Goal: Check status: Check status

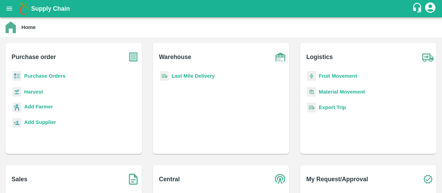
click at [52, 73] on b "Purchase Orders" at bounding box center [44, 76] width 41 height 6
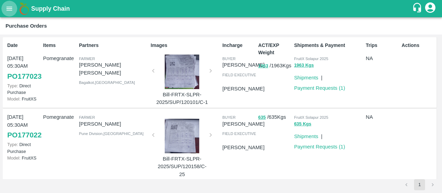
click at [6, 7] on icon "open drawer" at bounding box center [10, 9] width 8 height 8
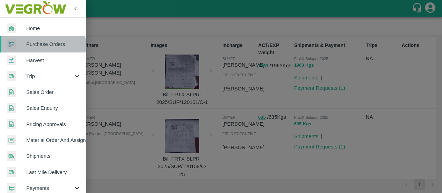
click at [34, 45] on span "Purchase Orders" at bounding box center [53, 44] width 55 height 8
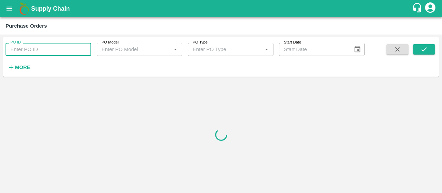
click at [40, 47] on input "PO ID" at bounding box center [49, 49] width 86 height 13
paste input "176478"
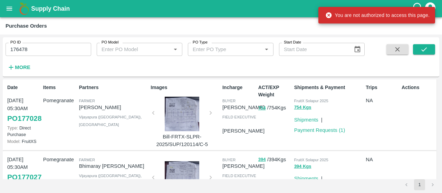
click at [425, 55] on span at bounding box center [424, 58] width 22 height 28
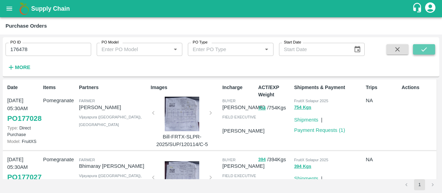
click at [425, 47] on icon "submit" at bounding box center [424, 50] width 8 height 8
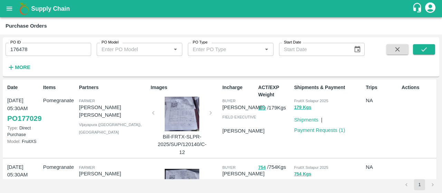
click at [46, 48] on input "176478" at bounding box center [49, 49] width 86 height 13
click at [421, 48] on icon "submit" at bounding box center [424, 50] width 8 height 8
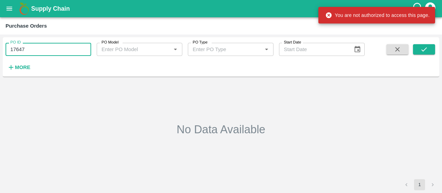
click at [47, 52] on input "17647" at bounding box center [49, 49] width 86 height 13
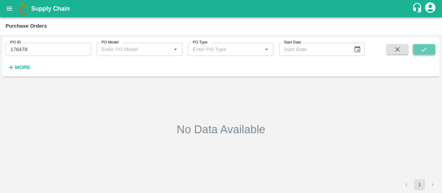
click at [421, 50] on icon "submit" at bounding box center [424, 49] width 6 height 4
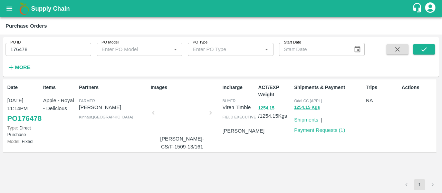
click at [189, 111] on div at bounding box center [182, 115] width 52 height 37
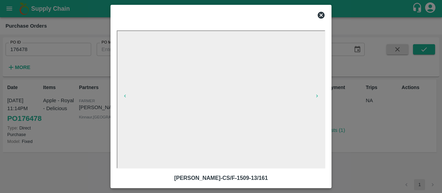
click at [323, 14] on icon at bounding box center [321, 15] width 7 height 7
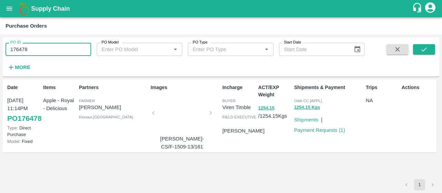
click at [68, 48] on input "176478" at bounding box center [49, 49] width 86 height 13
type input "1"
paste input "text"
type input "176439"
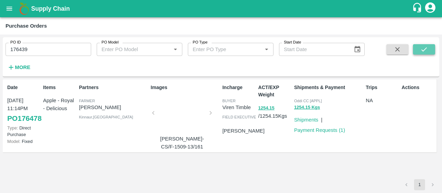
click at [429, 51] on button "submit" at bounding box center [424, 49] width 22 height 10
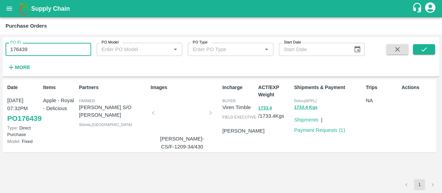
click at [61, 52] on input "176439" at bounding box center [49, 49] width 86 height 13
type input "1"
paste input "text"
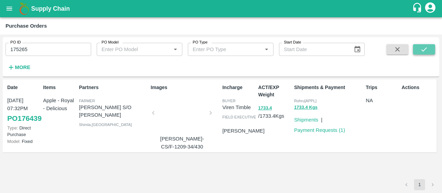
click at [418, 53] on button "submit" at bounding box center [424, 49] width 22 height 10
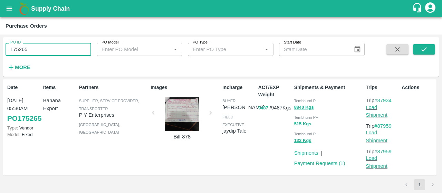
drag, startPoint x: 74, startPoint y: 50, endPoint x: 24, endPoint y: 45, distance: 50.6
click at [24, 46] on input "175265" at bounding box center [49, 49] width 86 height 13
paste input "text"
type input "259163"
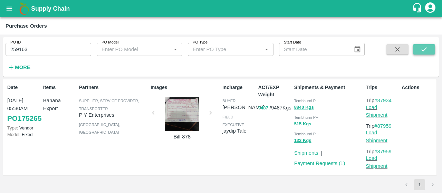
click at [418, 48] on button "submit" at bounding box center [424, 49] width 22 height 10
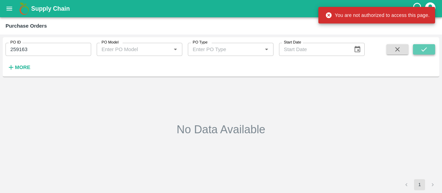
click at [422, 50] on icon "submit" at bounding box center [424, 49] width 6 height 4
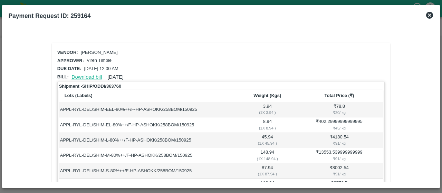
click at [96, 76] on link "Download bill" at bounding box center [86, 77] width 30 height 6
click at [77, 74] on link "Download bill" at bounding box center [86, 77] width 30 height 6
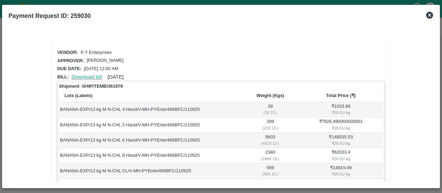
click at [92, 76] on link "Download bill" at bounding box center [86, 77] width 30 height 6
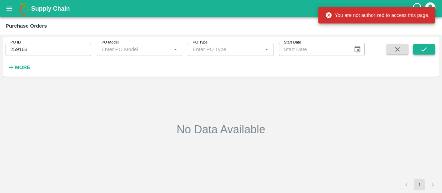
click at [425, 49] on icon "submit" at bounding box center [424, 49] width 6 height 4
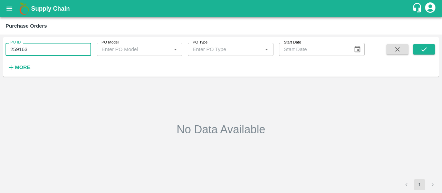
drag, startPoint x: 64, startPoint y: 47, endPoint x: 1, endPoint y: 42, distance: 63.0
click at [1, 42] on div "PO ID 259163 PO ID PO Model PO Model   * PO Type PO Type   * Start Date Start D…" at bounding box center [221, 114] width 442 height 158
paste input "text"
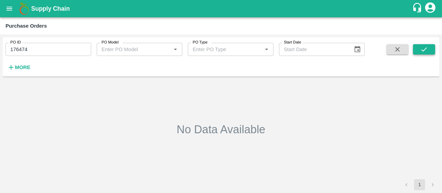
click at [420, 50] on icon "submit" at bounding box center [424, 50] width 8 height 8
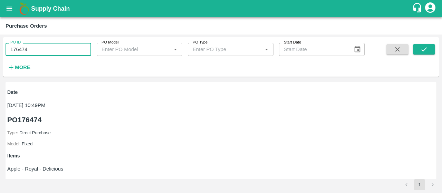
drag, startPoint x: 47, startPoint y: 55, endPoint x: 8, endPoint y: 51, distance: 39.5
click at [8, 51] on input "176474" at bounding box center [49, 49] width 86 height 13
paste input "text"
type input "2"
paste input "text"
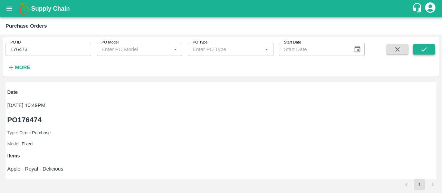
click at [424, 48] on icon "submit" at bounding box center [424, 50] width 8 height 8
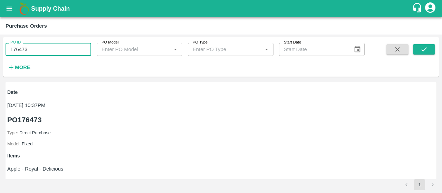
click at [60, 47] on input "176473" at bounding box center [49, 49] width 86 height 13
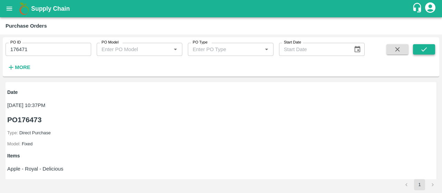
click at [416, 49] on button "submit" at bounding box center [424, 49] width 22 height 10
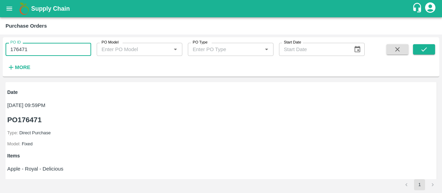
drag, startPoint x: 75, startPoint y: 44, endPoint x: 1, endPoint y: 43, distance: 74.2
click at [1, 43] on div "PO ID 176471 PO ID PO Model PO Model   * PO Type PO Type   * Start Date Start D…" at bounding box center [221, 114] width 442 height 158
paste input "text"
click at [416, 43] on div "PO ID 176466 PO ID PO Model PO Model   * PO Type PO Type   * Start Date Start D…" at bounding box center [221, 57] width 436 height 34
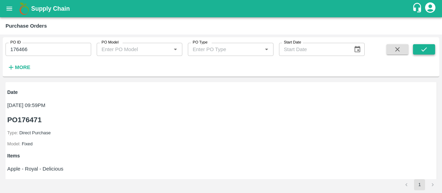
click at [418, 47] on button "submit" at bounding box center [424, 49] width 22 height 10
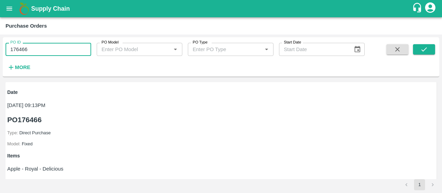
drag, startPoint x: 42, startPoint y: 45, endPoint x: 12, endPoint y: 43, distance: 30.1
click at [12, 43] on div "PO ID 176466 PO ID" at bounding box center [49, 49] width 86 height 13
paste input "text"
click at [422, 50] on icon "submit" at bounding box center [424, 50] width 8 height 8
drag, startPoint x: 69, startPoint y: 48, endPoint x: 0, endPoint y: 32, distance: 70.8
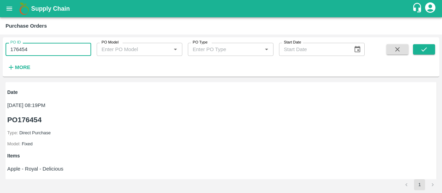
click at [0, 32] on main "Purchase Orders PO ID 176454 PO ID PO Model PO Model   * PO Type PO Type   * St…" at bounding box center [221, 105] width 442 height 176
paste input "text"
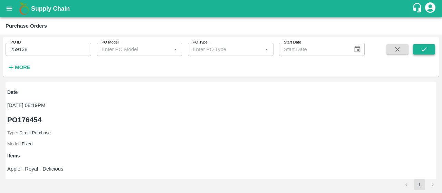
click at [425, 48] on icon "submit" at bounding box center [424, 50] width 8 height 8
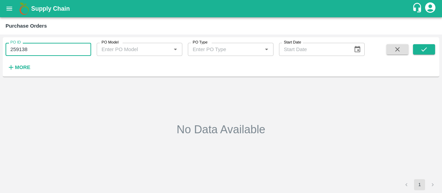
drag, startPoint x: 38, startPoint y: 49, endPoint x: 0, endPoint y: 43, distance: 38.5
click at [0, 43] on div "PO ID 259138 PO ID PO Model PO Model   * PO Type PO Type   * Start Date Start D…" at bounding box center [221, 114] width 442 height 158
click at [415, 47] on button "submit" at bounding box center [424, 49] width 22 height 10
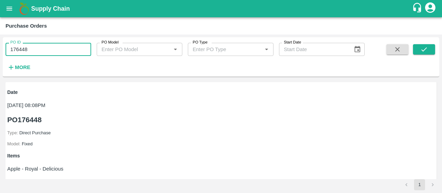
drag, startPoint x: 41, startPoint y: 45, endPoint x: 0, endPoint y: 42, distance: 40.8
click at [0, 42] on div "PO ID 176448 PO ID PO Model PO Model   * PO Type PO Type   * Start Date Start D…" at bounding box center [221, 114] width 442 height 158
paste input "text"
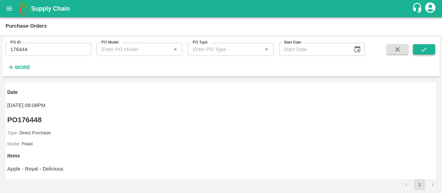
click at [430, 47] on button "submit" at bounding box center [424, 49] width 22 height 10
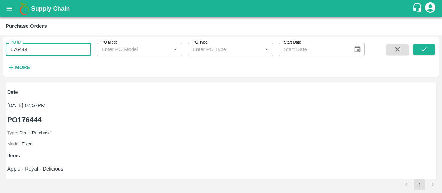
drag, startPoint x: 50, startPoint y: 49, endPoint x: 0, endPoint y: 42, distance: 50.1
click at [0, 42] on div "PO ID 176444 PO ID PO Model PO Model   * PO Type PO Type   * Start Date Start D…" at bounding box center [221, 114] width 442 height 158
paste input "text"
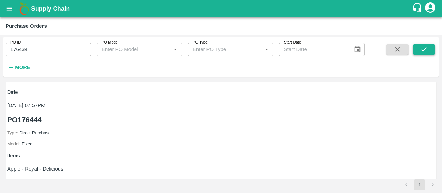
click at [418, 47] on button "submit" at bounding box center [424, 49] width 22 height 10
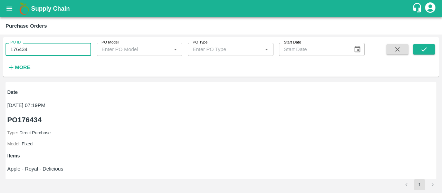
drag, startPoint x: 51, startPoint y: 47, endPoint x: 0, endPoint y: 41, distance: 51.0
click at [0, 41] on div "PO ID 176434 PO ID PO Model PO Model   * PO Type PO Type   * Start Date Start D…" at bounding box center [221, 114] width 442 height 158
paste input "text"
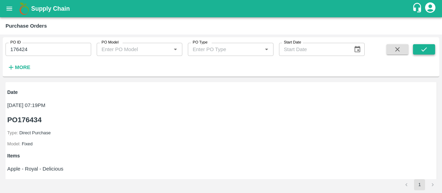
click at [428, 51] on button "submit" at bounding box center [424, 49] width 22 height 10
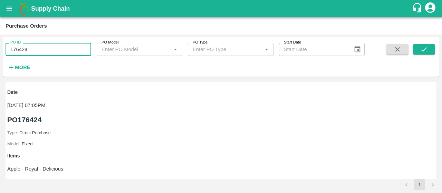
drag, startPoint x: 37, startPoint y: 51, endPoint x: 0, endPoint y: 45, distance: 37.4
click at [0, 45] on div "PO ID 176424 PO ID PO Model PO Model   * PO Type PO Type   * Start Date Start D…" at bounding box center [221, 114] width 442 height 158
paste input "text"
click at [416, 52] on button "submit" at bounding box center [424, 49] width 22 height 10
drag, startPoint x: 72, startPoint y: 48, endPoint x: 0, endPoint y: 30, distance: 74.2
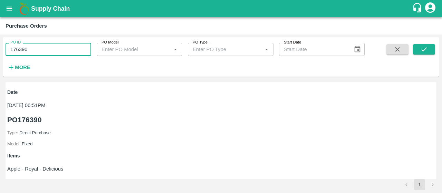
click at [0, 30] on main "Purchase Orders PO ID 176390 PO ID PO Model PO Model   * PO Type PO Type   * St…" at bounding box center [221, 105] width 442 height 176
paste input "text"
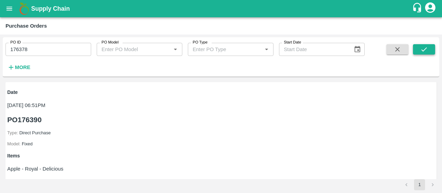
click at [422, 49] on icon "submit" at bounding box center [424, 50] width 8 height 8
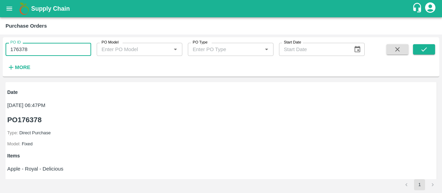
drag, startPoint x: 56, startPoint y: 48, endPoint x: 0, endPoint y: 34, distance: 57.9
click at [0, 34] on main "Purchase Orders PO ID 176378 PO ID PO Model PO Model   * PO Type PO Type   * St…" at bounding box center [221, 105] width 442 height 176
paste input "text"
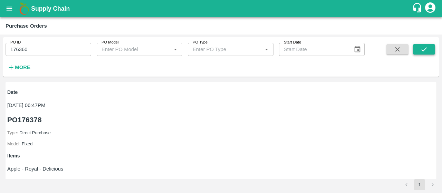
click at [418, 48] on button "submit" at bounding box center [424, 49] width 22 height 10
drag, startPoint x: 60, startPoint y: 50, endPoint x: 0, endPoint y: 36, distance: 61.4
click at [0, 36] on div "PO ID 176360 PO ID PO Model PO Model   * PO Type PO Type   * Start Date Start D…" at bounding box center [221, 114] width 442 height 158
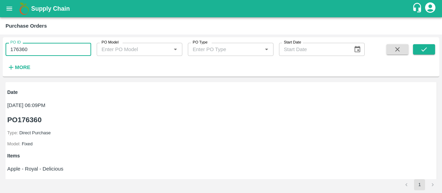
paste input "text"
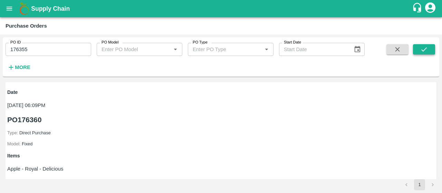
click at [421, 47] on icon "submit" at bounding box center [424, 50] width 8 height 8
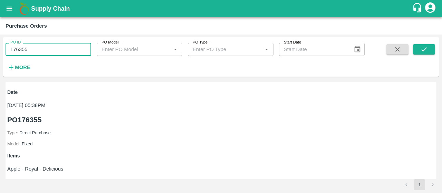
drag, startPoint x: 63, startPoint y: 55, endPoint x: 0, endPoint y: 50, distance: 63.4
click at [0, 50] on div "PO ID 176355 PO ID PO Model PO Model   * PO Type PO Type   * Start Date Start D…" at bounding box center [221, 114] width 442 height 158
paste input "text"
drag, startPoint x: 42, startPoint y: 43, endPoint x: 0, endPoint y: 48, distance: 42.0
click at [0, 48] on div "PO ID 259071 PO ID PO Model PO Model   * PO Type PO Type   * Start Date Start D…" at bounding box center [221, 114] width 442 height 158
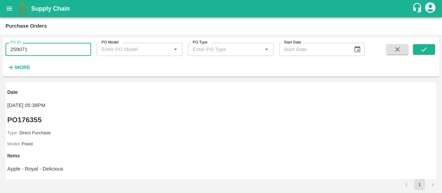
type input "259071"
paste input "text"
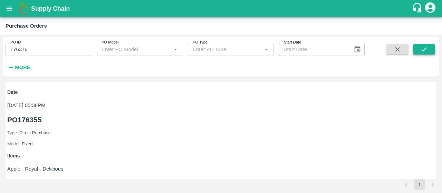
click at [426, 51] on icon "submit" at bounding box center [424, 50] width 8 height 8
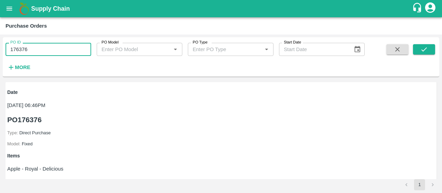
drag, startPoint x: 54, startPoint y: 55, endPoint x: 0, endPoint y: 51, distance: 54.0
click at [0, 51] on div "PO ID 176376 PO ID PO Model PO Model   * PO Type PO Type   * Start Date Start D…" at bounding box center [221, 114] width 442 height 158
paste input "text"
click at [0, 51] on div "PO ID 176351 PO ID PO Model PO Model   * PO Type PO Type   * Start Date Start D…" at bounding box center [221, 114] width 442 height 158
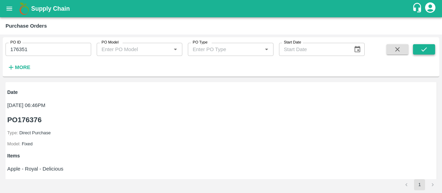
click at [426, 53] on icon "submit" at bounding box center [424, 50] width 8 height 8
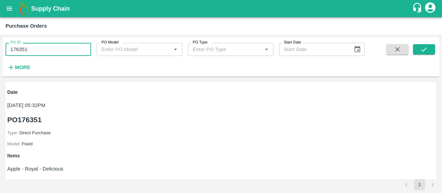
drag, startPoint x: 49, startPoint y: 49, endPoint x: 0, endPoint y: 58, distance: 49.5
click at [0, 58] on div "PO ID 176351 PO ID PO Model PO Model   * PO Type PO Type   * Start Date Start D…" at bounding box center [221, 114] width 442 height 158
paste input "text"
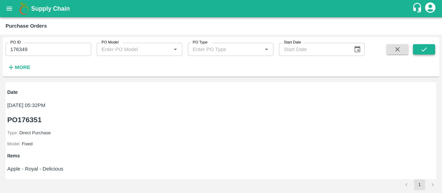
click at [419, 52] on button "submit" at bounding box center [424, 49] width 22 height 10
drag, startPoint x: 61, startPoint y: 53, endPoint x: 0, endPoint y: 69, distance: 62.8
click at [0, 69] on div "PO ID 176349 PO ID PO Model PO Model   * PO Type PO Type   * Start Date Start D…" at bounding box center [221, 114] width 442 height 158
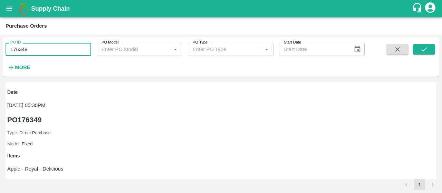
paste input "text"
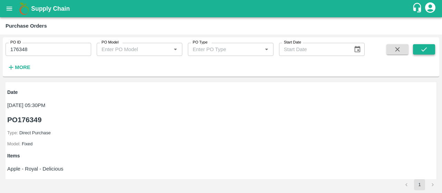
click at [421, 49] on icon "submit" at bounding box center [424, 50] width 8 height 8
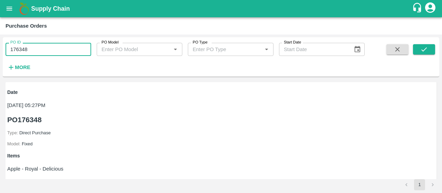
drag, startPoint x: 74, startPoint y: 53, endPoint x: 0, endPoint y: 40, distance: 75.0
click at [0, 40] on div "PO ID 176348 PO ID PO Model PO Model   * PO Type PO Type   * Start Date Start D…" at bounding box center [221, 114] width 442 height 158
paste input "text"
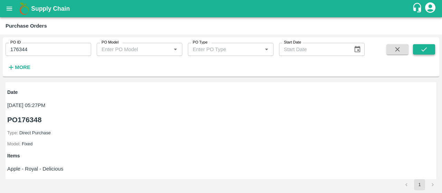
click at [423, 49] on icon "submit" at bounding box center [424, 50] width 8 height 8
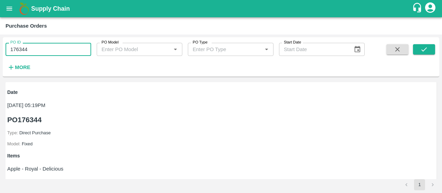
drag, startPoint x: 72, startPoint y: 46, endPoint x: 0, endPoint y: 11, distance: 80.3
click at [0, 11] on div "Supply Chain Purchase Orders PO ID 176344 PO ID PO Model PO Model   * PO Type P…" at bounding box center [221, 96] width 442 height 193
paste input "text"
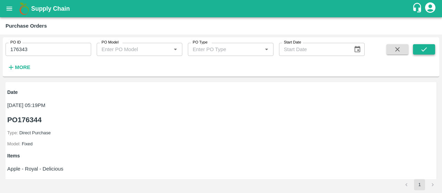
click at [422, 53] on button "submit" at bounding box center [424, 49] width 22 height 10
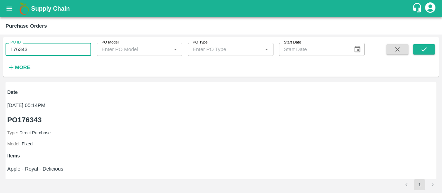
drag, startPoint x: 71, startPoint y: 46, endPoint x: 0, endPoint y: 43, distance: 71.5
click at [0, 43] on div "PO ID 176343 PO ID PO Model PO Model   * PO Type PO Type   * Start Date Start D…" at bounding box center [221, 114] width 442 height 158
paste input "text"
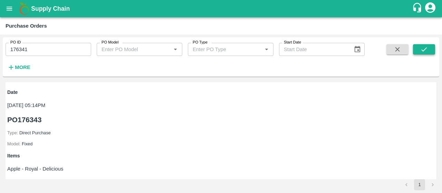
click at [418, 53] on button "submit" at bounding box center [424, 49] width 22 height 10
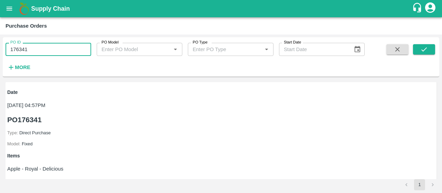
drag, startPoint x: 51, startPoint y: 52, endPoint x: 1, endPoint y: 51, distance: 49.4
click at [1, 51] on div "PO ID 176341 PO ID PO Model PO Model   * PO Type PO Type   * Start Date Start D…" at bounding box center [221, 114] width 442 height 158
paste input "text"
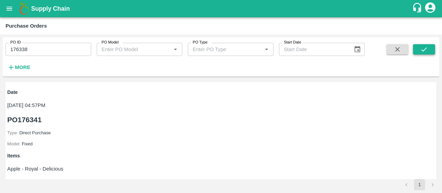
click at [425, 47] on icon "submit" at bounding box center [424, 50] width 8 height 8
click at [70, 43] on input "176338" at bounding box center [49, 49] width 86 height 13
click at [417, 45] on button "submit" at bounding box center [424, 49] width 22 height 10
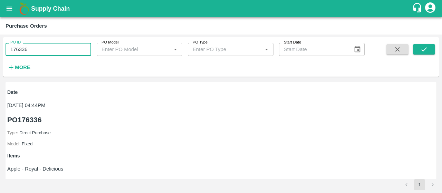
drag, startPoint x: 64, startPoint y: 47, endPoint x: 0, endPoint y: 41, distance: 64.1
click at [0, 41] on div "PO ID 176336 PO ID PO Model PO Model   * PO Type PO Type   * Start Date Start D…" at bounding box center [221, 114] width 442 height 158
paste input "text"
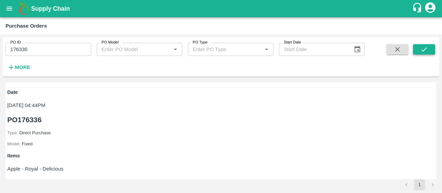
click at [421, 49] on icon "submit" at bounding box center [424, 50] width 8 height 8
drag, startPoint x: 69, startPoint y: 49, endPoint x: 0, endPoint y: 40, distance: 69.6
click at [0, 40] on div "PO ID 176330 PO ID PO Model PO Model   * PO Type PO Type   * Start Date Start D…" at bounding box center [221, 114] width 442 height 158
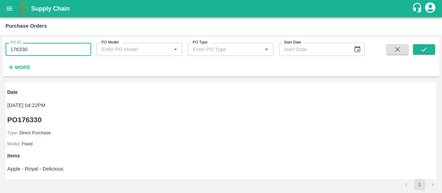
paste input "text"
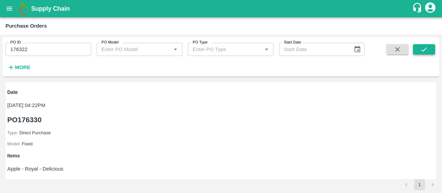
click at [416, 48] on button "submit" at bounding box center [424, 49] width 22 height 10
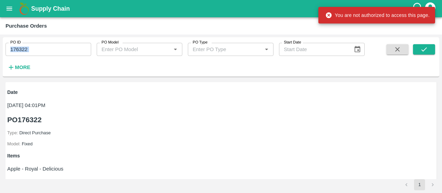
drag, startPoint x: 61, startPoint y: 57, endPoint x: 0, endPoint y: 45, distance: 62.7
click at [0, 45] on div "PO ID 176322 PO ID PO Model PO Model   * PO Type PO Type   * Start Date Start D…" at bounding box center [221, 114] width 442 height 158
copy div "PO ID"
click at [0, 45] on div "PO ID 176322 PO ID PO Model PO Model   * PO Type PO Type   * Start Date Start D…" at bounding box center [221, 114] width 442 height 158
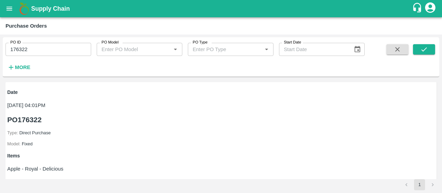
drag, startPoint x: 52, startPoint y: 50, endPoint x: 0, endPoint y: 14, distance: 62.8
click at [0, 14] on div "Supply Chain Purchase Orders PO ID 176322 PO ID PO Model PO Model   * PO Type P…" at bounding box center [221, 96] width 442 height 193
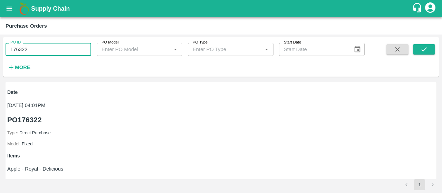
paste input "text"
click at [424, 48] on icon "submit" at bounding box center [424, 50] width 8 height 8
drag, startPoint x: 44, startPoint y: 48, endPoint x: 0, endPoint y: 30, distance: 47.4
click at [0, 30] on main "Purchase Orders PO ID 176320 PO ID PO Model PO Model   * PO Type PO Type   * St…" at bounding box center [221, 105] width 442 height 176
paste input "text"
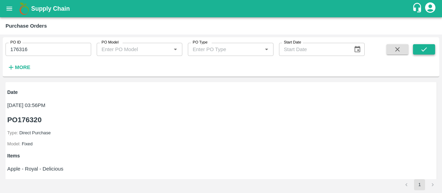
click at [420, 50] on button "submit" at bounding box center [424, 49] width 22 height 10
drag, startPoint x: 56, startPoint y: 49, endPoint x: 6, endPoint y: 46, distance: 50.9
click at [6, 46] on input "176316" at bounding box center [49, 49] width 86 height 13
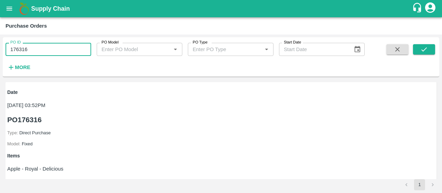
paste input "text"
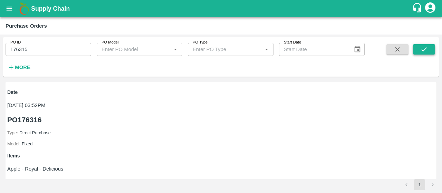
click at [422, 50] on icon "submit" at bounding box center [424, 50] width 8 height 8
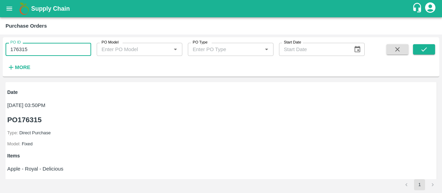
drag, startPoint x: 69, startPoint y: 49, endPoint x: 0, endPoint y: 57, distance: 69.1
click at [0, 57] on div "PO ID 176315 PO ID PO Model PO Model   * PO Type PO Type   * Start Date Start D…" at bounding box center [221, 114] width 442 height 158
paste input "text"
type input "176312"
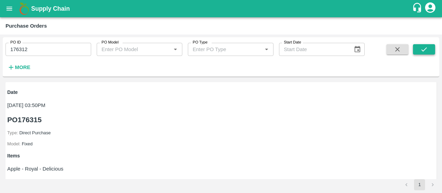
click at [423, 47] on icon "submit" at bounding box center [424, 50] width 8 height 8
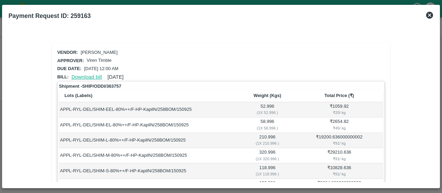
click at [99, 77] on link "Download bill" at bounding box center [86, 77] width 30 height 6
click at [92, 75] on link "Download bill" at bounding box center [86, 77] width 30 height 6
click at [91, 75] on link "Download bill" at bounding box center [86, 77] width 30 height 6
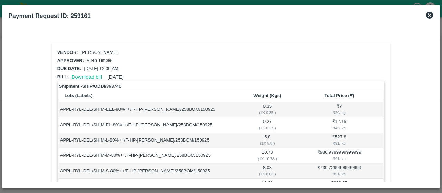
click at [89, 77] on link "Download bill" at bounding box center [86, 77] width 30 height 6
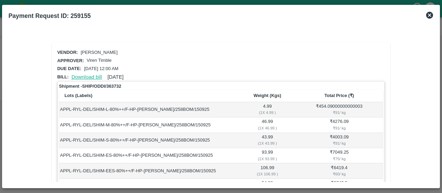
click at [88, 75] on link "Download bill" at bounding box center [86, 77] width 30 height 6
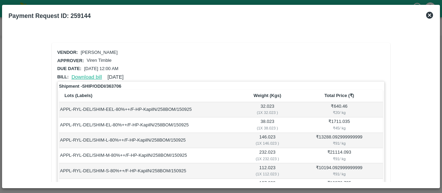
click at [93, 74] on link "Download bill" at bounding box center [86, 77] width 30 height 6
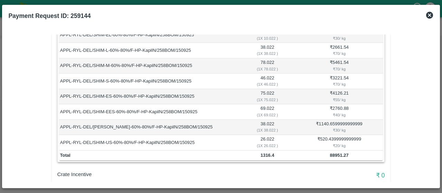
scroll to position [268, 0]
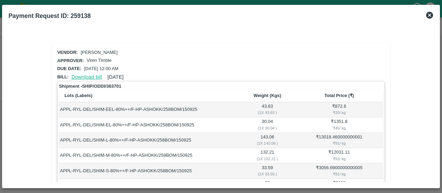
click at [86, 74] on link "Download bill" at bounding box center [86, 77] width 30 height 6
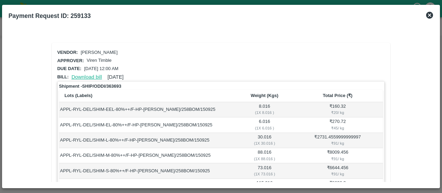
click at [91, 76] on link "Download bill" at bounding box center [86, 77] width 30 height 6
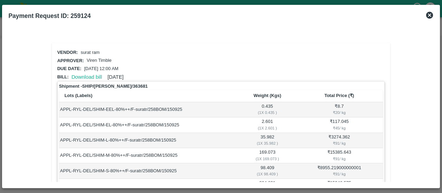
click at [87, 72] on div "Download bill [DATE]" at bounding box center [96, 75] width 55 height 10
click at [88, 76] on link "Download bill" at bounding box center [86, 77] width 30 height 6
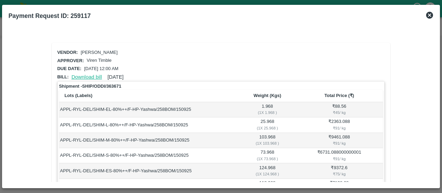
click at [89, 75] on link "Download bill" at bounding box center [86, 77] width 30 height 6
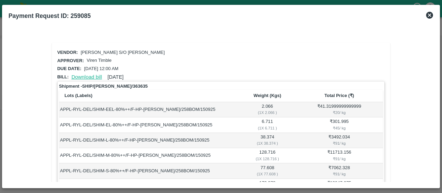
click at [84, 76] on link "Download bill" at bounding box center [86, 77] width 30 height 6
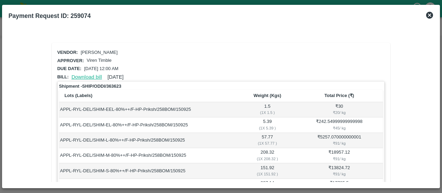
click at [92, 74] on link "Download bill" at bounding box center [86, 77] width 30 height 6
click at [79, 76] on link "Download bill" at bounding box center [86, 77] width 30 height 6
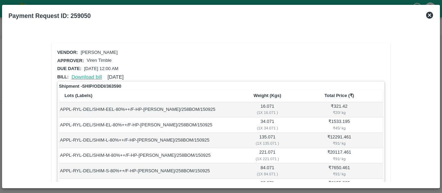
click at [85, 76] on link "Download bill" at bounding box center [86, 77] width 30 height 6
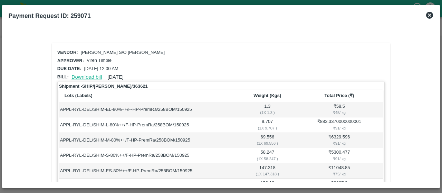
click at [88, 74] on link "Download bill" at bounding box center [86, 77] width 30 height 6
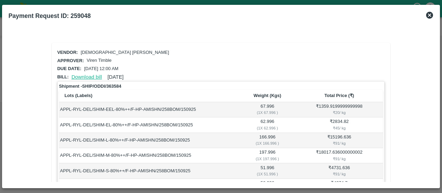
click at [79, 74] on link "Download bill" at bounding box center [86, 77] width 30 height 6
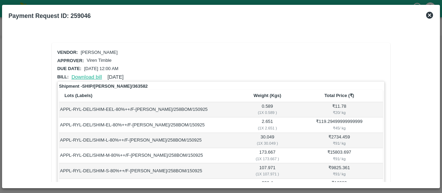
click at [85, 75] on link "Download bill" at bounding box center [86, 77] width 30 height 6
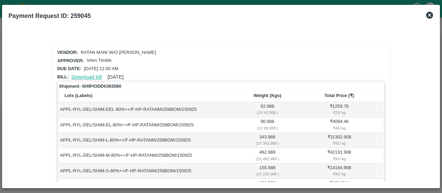
click at [81, 75] on link "Download bill" at bounding box center [86, 77] width 30 height 6
click at [83, 74] on link "Download bill" at bounding box center [86, 77] width 30 height 6
click at [88, 76] on link "Download bill" at bounding box center [86, 77] width 30 height 6
click at [81, 75] on link "Download bill" at bounding box center [86, 77] width 30 height 6
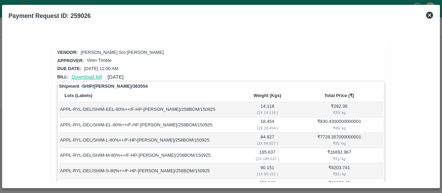
click at [87, 75] on link "Download bill" at bounding box center [86, 77] width 30 height 6
click at [89, 78] on link "Download bill" at bounding box center [86, 77] width 30 height 6
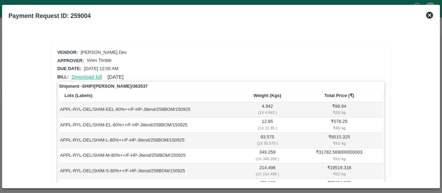
click at [85, 76] on link "Download bill" at bounding box center [86, 77] width 30 height 6
click at [91, 76] on link "Download bill" at bounding box center [86, 77] width 30 height 6
click at [92, 74] on link "Download bill" at bounding box center [86, 77] width 30 height 6
click at [86, 76] on link "Download bill" at bounding box center [86, 77] width 30 height 6
click at [86, 74] on link "Download bill" at bounding box center [86, 77] width 30 height 6
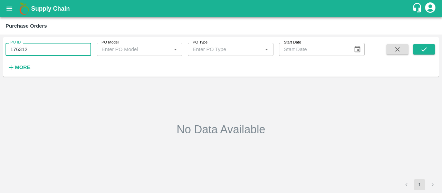
drag, startPoint x: 57, startPoint y: 51, endPoint x: 0, endPoint y: 39, distance: 58.6
click at [0, 39] on div "PO ID 176312 PO ID PO Model PO Model   * PO Type PO Type   * Start Date Start D…" at bounding box center [221, 114] width 442 height 158
paste input "text"
type input "176312"
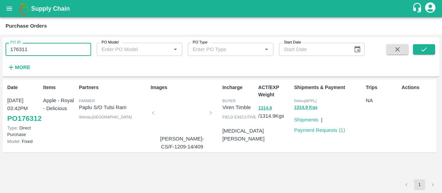
drag, startPoint x: 17, startPoint y: 49, endPoint x: 9, endPoint y: 48, distance: 7.3
click at [9, 48] on input "176311" at bounding box center [49, 49] width 86 height 13
type input "176311"
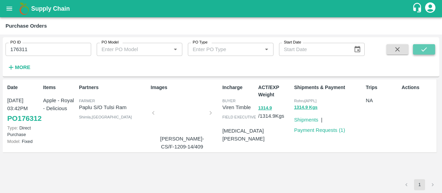
click at [423, 52] on icon "submit" at bounding box center [424, 50] width 8 height 8
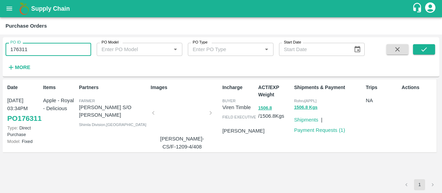
paste input "text"
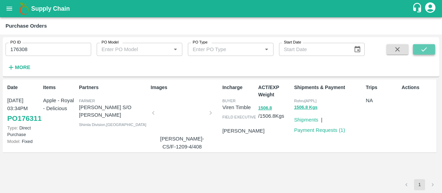
click at [422, 48] on icon "submit" at bounding box center [424, 50] width 8 height 8
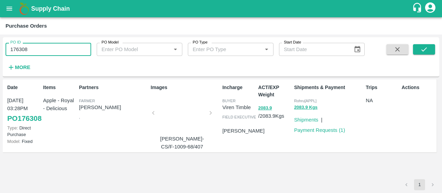
drag, startPoint x: 62, startPoint y: 46, endPoint x: 0, endPoint y: 29, distance: 64.4
click at [0, 29] on main "Purchase Orders PO ID 176308 PO ID PO Model PO Model   * PO Type PO Type   * St…" at bounding box center [221, 105] width 442 height 176
paste input "text"
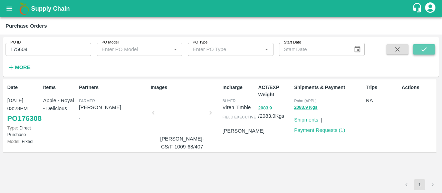
click at [418, 47] on button "submit" at bounding box center [424, 49] width 22 height 10
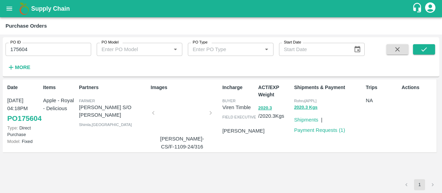
drag, startPoint x: 79, startPoint y: 49, endPoint x: 32, endPoint y: 52, distance: 46.7
click at [32, 52] on input "175604" at bounding box center [49, 49] width 86 height 13
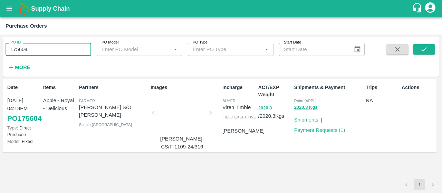
drag, startPoint x: 32, startPoint y: 52, endPoint x: 0, endPoint y: 48, distance: 32.6
click at [0, 48] on div "PO ID 175604 PO ID PO Model PO Model   * PO Type PO Type   * Start Date Start D…" at bounding box center [221, 114] width 442 height 158
paste input "text"
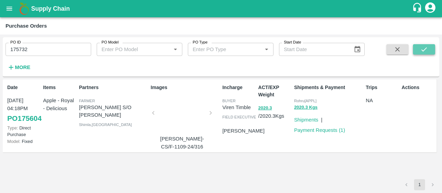
click at [433, 49] on button "submit" at bounding box center [424, 49] width 22 height 10
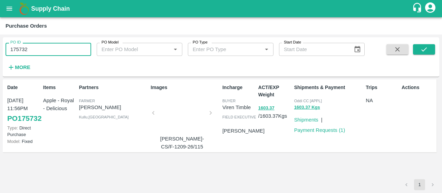
drag, startPoint x: 65, startPoint y: 49, endPoint x: 0, endPoint y: 51, distance: 64.9
click at [0, 51] on div "PO ID 175732 PO ID PO Model PO Model   * PO Type PO Type   * Start Date Start D…" at bounding box center [221, 114] width 442 height 158
paste input "text"
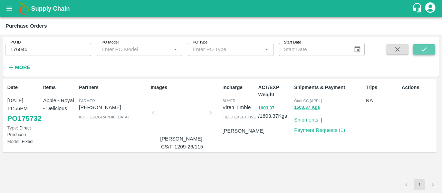
click at [418, 48] on button "submit" at bounding box center [424, 49] width 22 height 10
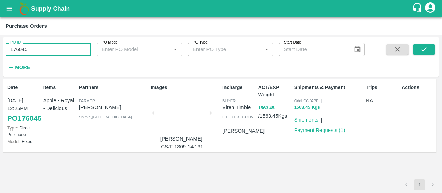
drag, startPoint x: 41, startPoint y: 45, endPoint x: 0, endPoint y: 46, distance: 40.7
click at [0, 46] on div "PO ID 176045 PO ID PO Model PO Model   * PO Type PO Type   * Start Date Start D…" at bounding box center [221, 114] width 442 height 158
paste input "text"
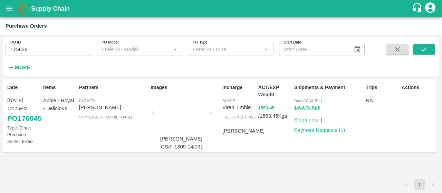
click at [0, 46] on div "PO ID 175628 PO ID PO Model PO Model   * PO Type PO Type   * Start Date Start D…" at bounding box center [221, 114] width 442 height 158
click at [421, 49] on icon "submit" at bounding box center [424, 50] width 8 height 8
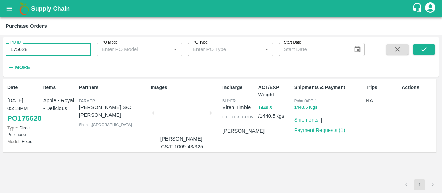
drag, startPoint x: 73, startPoint y: 45, endPoint x: 0, endPoint y: 25, distance: 75.6
click at [0, 25] on main "Purchase Orders PO ID 175628 PO ID PO Model PO Model   * PO Type PO Type   * St…" at bounding box center [221, 105] width 442 height 176
paste input "text"
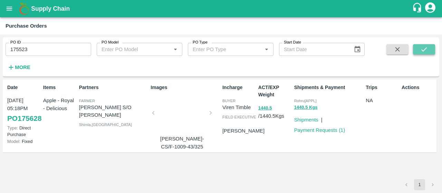
click at [427, 51] on icon "submit" at bounding box center [424, 50] width 8 height 8
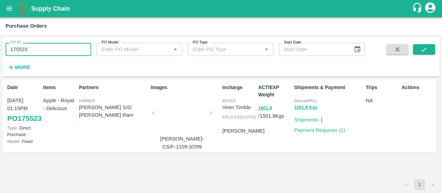
drag, startPoint x: 77, startPoint y: 49, endPoint x: 0, endPoint y: 64, distance: 78.0
click at [0, 64] on div "PO ID 175523 PO ID PO Model PO Model   * PO Type PO Type   * Start Date Start D…" at bounding box center [221, 114] width 442 height 158
paste input "text"
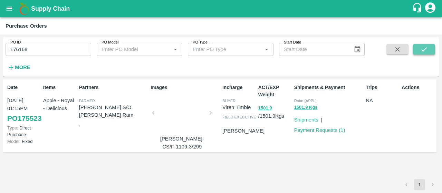
click at [430, 48] on button "submit" at bounding box center [424, 49] width 22 height 10
drag, startPoint x: 72, startPoint y: 49, endPoint x: 0, endPoint y: 39, distance: 72.5
click at [0, 39] on div "PO ID 176168 PO ID PO Model PO Model   * PO Type PO Type   * Start Date Start D…" at bounding box center [221, 114] width 442 height 158
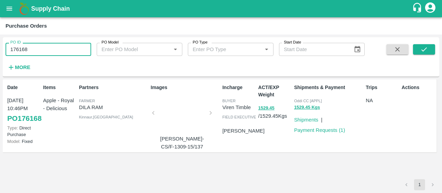
paste input "text"
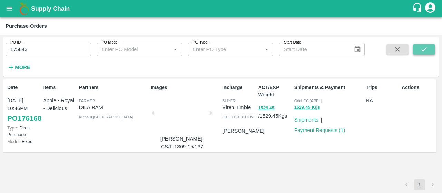
click at [423, 49] on icon "submit" at bounding box center [424, 50] width 8 height 8
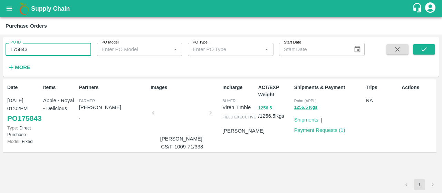
drag, startPoint x: 67, startPoint y: 45, endPoint x: 0, endPoint y: 45, distance: 67.3
click at [0, 45] on div "PO ID 175843 PO ID PO Model PO Model   * PO Type PO Type   * Start Date Start D…" at bounding box center [221, 114] width 442 height 158
paste input "text"
type input "175703"
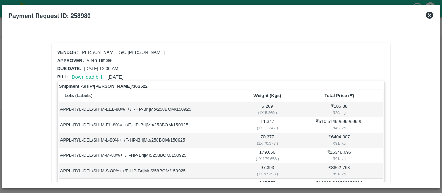
click at [84, 76] on link "Download bill" at bounding box center [86, 77] width 30 height 6
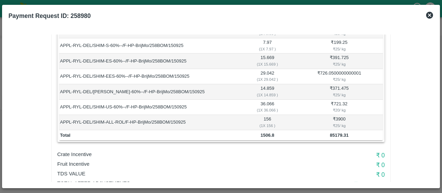
scroll to position [405, 0]
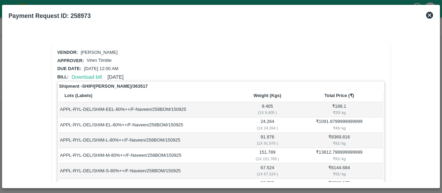
click at [81, 72] on div "Download bill [DATE]" at bounding box center [96, 75] width 55 height 10
click at [75, 77] on link "Download bill" at bounding box center [86, 77] width 30 height 6
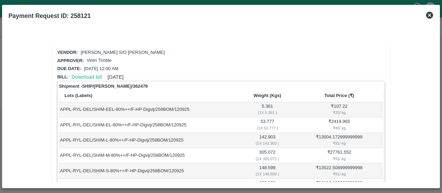
click at [91, 79] on div "Download bill 12 Sep 2025" at bounding box center [96, 75] width 55 height 10
click at [87, 75] on link "Download bill" at bounding box center [86, 77] width 30 height 6
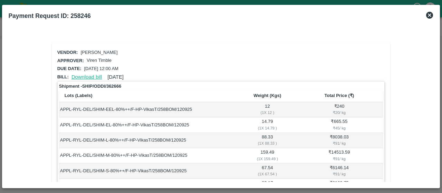
click at [94, 78] on link "Download bill" at bounding box center [86, 77] width 30 height 6
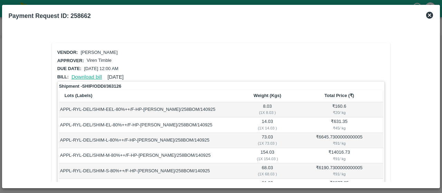
click at [90, 75] on link "Download bill" at bounding box center [86, 77] width 30 height 6
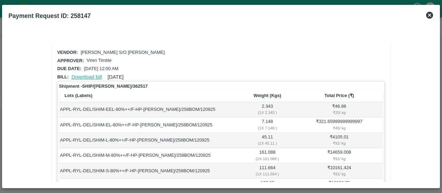
click at [77, 74] on link "Download bill" at bounding box center [86, 77] width 30 height 6
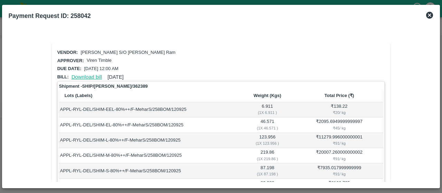
click at [91, 75] on link "Download bill" at bounding box center [86, 77] width 30 height 6
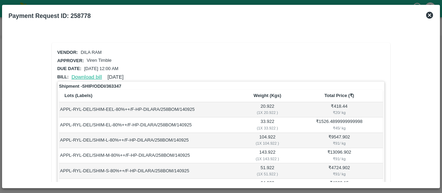
click at [90, 76] on link "Download bill" at bounding box center [86, 77] width 30 height 6
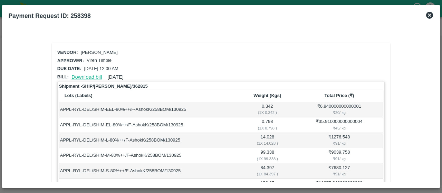
click at [95, 78] on link "Download bill" at bounding box center [86, 77] width 30 height 6
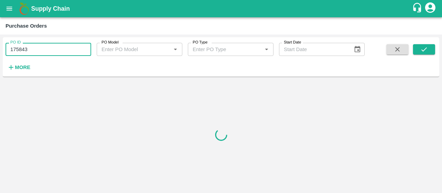
drag, startPoint x: 72, startPoint y: 50, endPoint x: 0, endPoint y: 56, distance: 72.4
click at [0, 56] on div "PO ID 175843 PO ID PO Model PO Model   * PO Type PO Type   * Start Date Start D…" at bounding box center [221, 114] width 442 height 158
paste input "text"
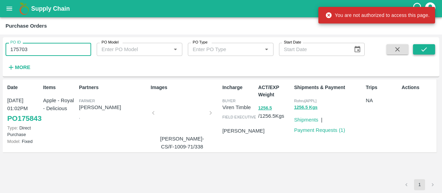
type input "175703"
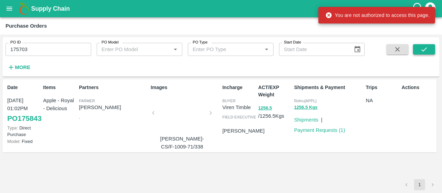
click at [427, 45] on button "submit" at bounding box center [424, 49] width 22 height 10
drag, startPoint x: 39, startPoint y: 44, endPoint x: 0, endPoint y: 31, distance: 40.9
click at [0, 31] on main "Purchase Orders PO ID 175703 PO ID PO Model PO Model   * PO Type PO Type   * St…" at bounding box center [221, 105] width 442 height 176
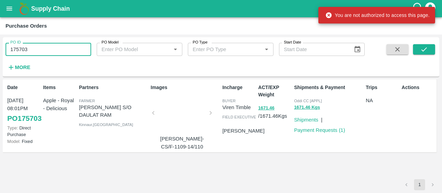
paste input "text"
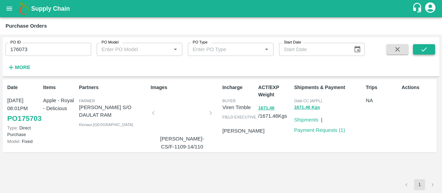
click at [431, 51] on button "submit" at bounding box center [424, 49] width 22 height 10
drag, startPoint x: 55, startPoint y: 48, endPoint x: 0, endPoint y: 57, distance: 55.9
click at [0, 57] on div "PO ID 176073 PO ID PO Model PO Model   * PO Type PO Type   * Start Date Start D…" at bounding box center [221, 114] width 442 height 158
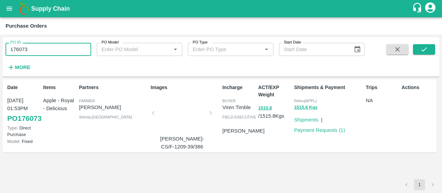
paste input "text"
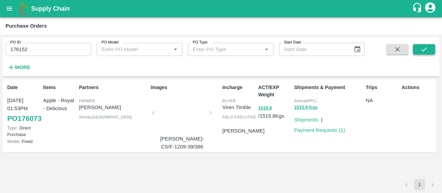
click at [426, 44] on button "submit" at bounding box center [424, 49] width 22 height 10
drag, startPoint x: 65, startPoint y: 49, endPoint x: 0, endPoint y: 49, distance: 64.9
click at [0, 49] on div "PO ID 176152 PO ID PO Model PO Model   * PO Type PO Type   * Start Date Start D…" at bounding box center [221, 114] width 442 height 158
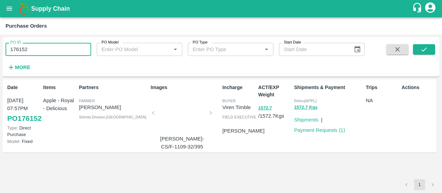
paste input "text"
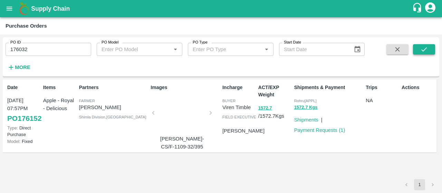
click at [431, 47] on button "submit" at bounding box center [424, 49] width 22 height 10
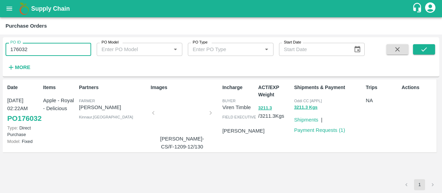
click at [12, 45] on input "176032" at bounding box center [49, 49] width 86 height 13
click at [35, 50] on input "176032" at bounding box center [49, 49] width 86 height 13
drag, startPoint x: 35, startPoint y: 50, endPoint x: 0, endPoint y: 54, distance: 35.4
click at [0, 54] on div "PO ID 176032 PO ID PO Model PO Model   * PO Type PO Type   * Start Date Start D…" at bounding box center [221, 114] width 442 height 158
paste input "text"
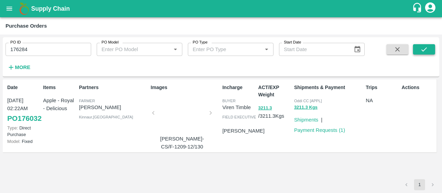
click at [433, 48] on button "submit" at bounding box center [424, 49] width 22 height 10
drag, startPoint x: 65, startPoint y: 51, endPoint x: 0, endPoint y: 64, distance: 66.1
click at [0, 64] on div "PO ID 176284 PO ID PO Model PO Model   * PO Type PO Type   * Start Date Start D…" at bounding box center [221, 114] width 442 height 158
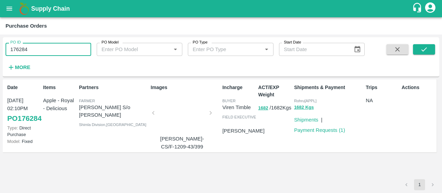
paste input "text"
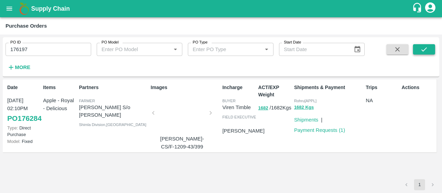
click at [422, 50] on icon "submit" at bounding box center [424, 49] width 6 height 4
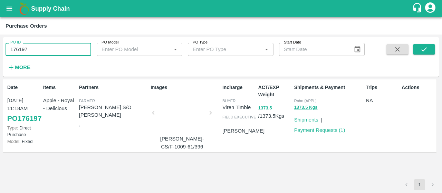
drag, startPoint x: 48, startPoint y: 43, endPoint x: 1, endPoint y: 42, distance: 46.3
click at [1, 42] on div "PO ID 176197 PO ID PO Model PO Model   * PO Type PO Type   * Start Date Start D…" at bounding box center [221, 114] width 442 height 158
paste input "text"
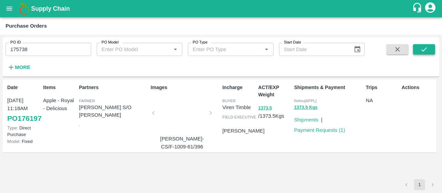
click at [419, 46] on button "submit" at bounding box center [424, 49] width 22 height 10
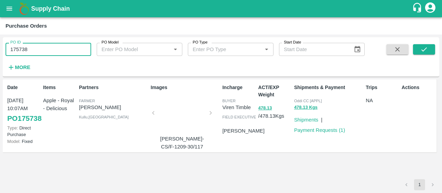
drag, startPoint x: 65, startPoint y: 49, endPoint x: 0, endPoint y: 45, distance: 65.0
click at [0, 45] on div "PO ID 175738 PO ID PO Model PO Model   * PO Type PO Type   * Start Date Start D…" at bounding box center [221, 114] width 442 height 158
paste input "text"
click at [419, 47] on button "submit" at bounding box center [424, 49] width 22 height 10
drag, startPoint x: 48, startPoint y: 52, endPoint x: 0, endPoint y: 50, distance: 47.7
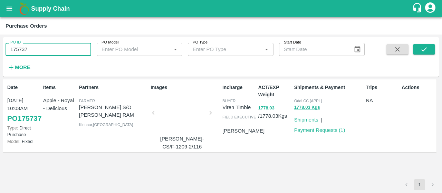
click at [0, 50] on div "PO ID 175737 PO ID PO Model PO Model   * PO Type PO Type   * Start Date Start D…" at bounding box center [221, 114] width 442 height 158
paste input "text"
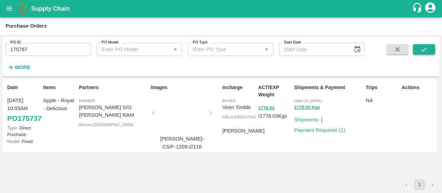
click at [421, 52] on icon "submit" at bounding box center [424, 50] width 8 height 8
drag, startPoint x: 33, startPoint y: 51, endPoint x: 1, endPoint y: 51, distance: 32.4
click at [1, 51] on div "PO ID 175767 PO ID PO Model PO Model   * PO Type PO Type   * Start Date Start D…" at bounding box center [221, 114] width 442 height 158
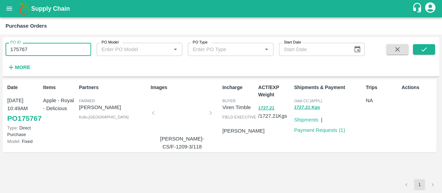
paste input "text"
click at [429, 45] on button "submit" at bounding box center [424, 49] width 22 height 10
drag, startPoint x: 66, startPoint y: 47, endPoint x: 0, endPoint y: 31, distance: 67.6
click at [0, 31] on main "Purchase Orders PO ID 175308 PO ID PO Model PO Model   * PO Type PO Type   * St…" at bounding box center [221, 105] width 442 height 176
paste input "text"
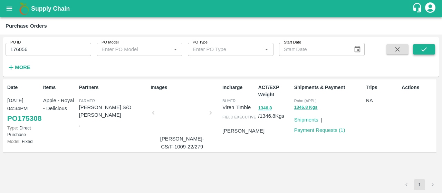
click at [424, 47] on icon "submit" at bounding box center [424, 50] width 8 height 8
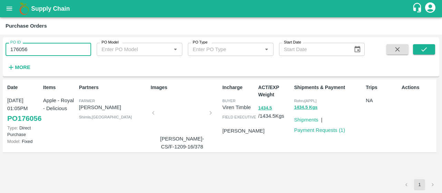
drag, startPoint x: 49, startPoint y: 47, endPoint x: 0, endPoint y: 47, distance: 49.0
click at [0, 47] on div "PO ID 176056 PO ID PO Model PO Model   * PO Type PO Type   * Start Date Start D…" at bounding box center [221, 114] width 442 height 158
paste input "text"
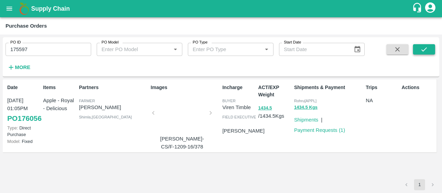
click at [431, 47] on button "submit" at bounding box center [424, 49] width 22 height 10
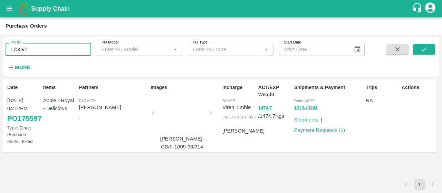
drag, startPoint x: 76, startPoint y: 49, endPoint x: 0, endPoint y: 57, distance: 76.3
click at [0, 57] on div "PO ID 175597 PO ID PO Model PO Model   * PO Type PO Type   * Start Date Start D…" at bounding box center [221, 114] width 442 height 158
paste input "text"
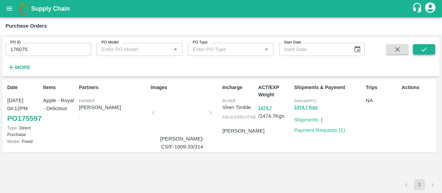
click at [423, 48] on icon "submit" at bounding box center [424, 50] width 8 height 8
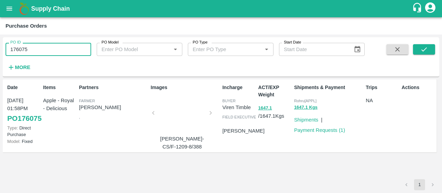
drag, startPoint x: 52, startPoint y: 50, endPoint x: 0, endPoint y: 58, distance: 53.1
click at [0, 58] on div "PO ID 176075 PO ID PO Model PO Model   * PO Type PO Type   * Start Date Start D…" at bounding box center [221, 114] width 442 height 158
paste input "text"
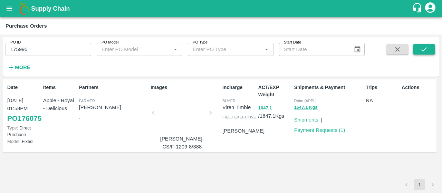
click at [421, 49] on icon "submit" at bounding box center [424, 50] width 8 height 8
drag, startPoint x: 49, startPoint y: 50, endPoint x: 8, endPoint y: 53, distance: 40.8
click at [8, 53] on input "175995" at bounding box center [49, 49] width 86 height 13
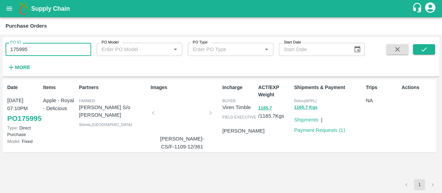
paste input "text"
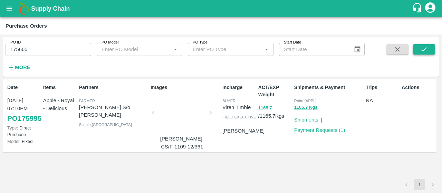
click at [416, 45] on button "submit" at bounding box center [424, 49] width 22 height 10
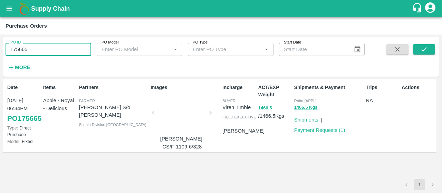
click at [0, 51] on div "PO ID 175665 PO ID PO Model PO Model   * PO Type PO Type   * Start Date Start D…" at bounding box center [221, 114] width 442 height 158
paste input "text"
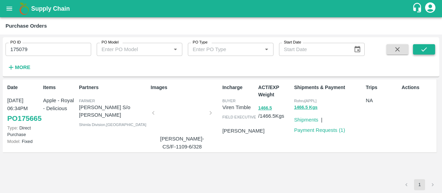
click at [422, 53] on button "submit" at bounding box center [424, 49] width 22 height 10
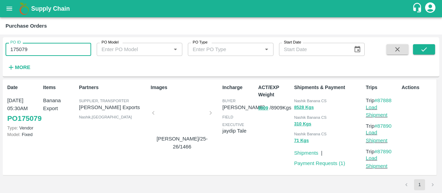
drag, startPoint x: 17, startPoint y: 44, endPoint x: 6, endPoint y: 46, distance: 10.8
click at [6, 46] on input "175079" at bounding box center [49, 49] width 86 height 13
paste input "text"
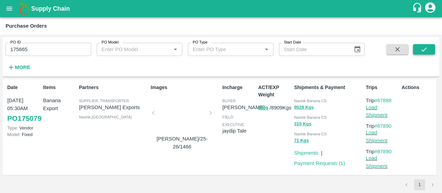
click at [427, 52] on icon "submit" at bounding box center [424, 50] width 8 height 8
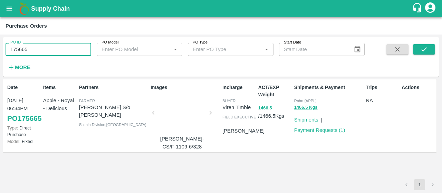
drag, startPoint x: 63, startPoint y: 50, endPoint x: 0, endPoint y: 52, distance: 62.8
click at [0, 52] on div "PO ID 175665 PO ID PO Model PO Model   * PO Type PO Type   * Start Date Start D…" at bounding box center [221, 114] width 442 height 158
paste input "text"
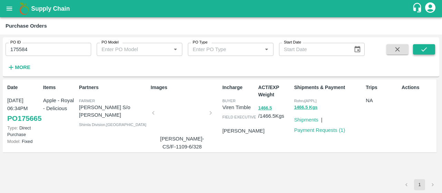
click at [422, 50] on icon "submit" at bounding box center [424, 50] width 8 height 8
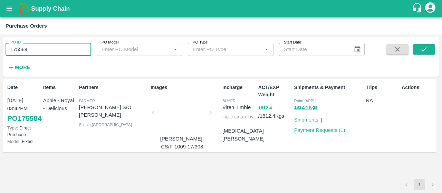
drag, startPoint x: 46, startPoint y: 46, endPoint x: 11, endPoint y: 45, distance: 35.2
click at [11, 45] on div "PO ID 175584 PO ID" at bounding box center [49, 49] width 86 height 13
paste input "text"
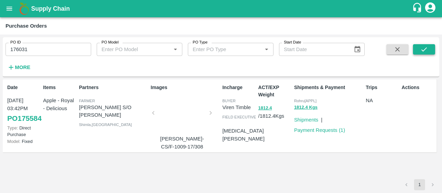
click at [428, 50] on button "submit" at bounding box center [424, 49] width 22 height 10
drag, startPoint x: 17, startPoint y: 48, endPoint x: 4, endPoint y: 47, distance: 12.8
click at [4, 47] on div "PO ID 176031 PO ID" at bounding box center [45, 46] width 91 height 19
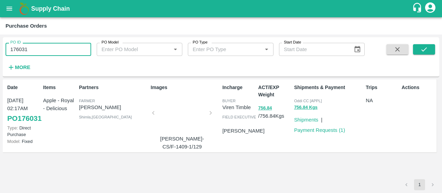
drag, startPoint x: 42, startPoint y: 45, endPoint x: 0, endPoint y: 42, distance: 41.8
click at [0, 42] on div "PO ID 176031 PO ID PO Model PO Model   * PO Type PO Type   * Start Date Start D…" at bounding box center [221, 114] width 442 height 158
paste input "text"
click at [423, 52] on icon "submit" at bounding box center [424, 50] width 8 height 8
drag, startPoint x: 66, startPoint y: 54, endPoint x: 6, endPoint y: 52, distance: 59.4
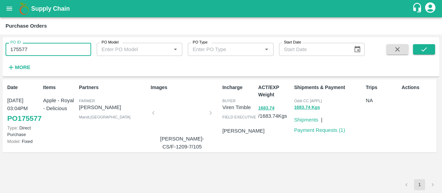
click at [6, 52] on input "175577" at bounding box center [49, 49] width 86 height 13
paste input "text"
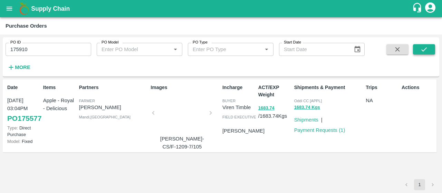
click at [433, 51] on button "submit" at bounding box center [424, 49] width 22 height 10
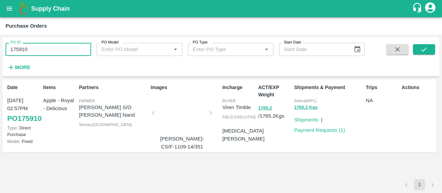
drag, startPoint x: 66, startPoint y: 46, endPoint x: 0, endPoint y: 48, distance: 65.6
click at [0, 48] on div "PO ID 175910 PO ID PO Model PO Model   * PO Type PO Type   * Start Date Start D…" at bounding box center [221, 114] width 442 height 158
paste input "text"
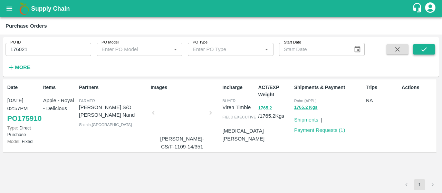
click at [420, 51] on icon "submit" at bounding box center [424, 50] width 8 height 8
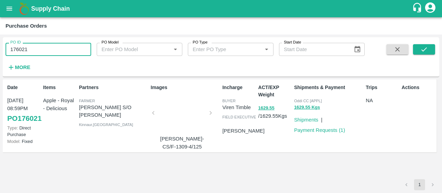
drag, startPoint x: 66, startPoint y: 45, endPoint x: 0, endPoint y: 34, distance: 67.1
click at [0, 52] on div "PO ID 176021 PO ID PO Model PO Model   * PO Type PO Type   * Start Date Start D…" at bounding box center [221, 114] width 442 height 158
paste input "text"
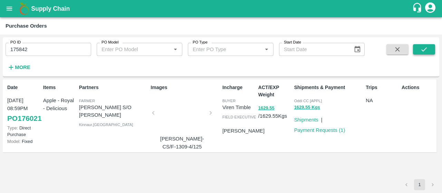
click at [426, 45] on button "submit" at bounding box center [424, 49] width 22 height 10
click at [357, 136] on div "Shipments & Payment Rohru[APPL] 1488.7 Kgs Shipments | Payment Requests ( 1 )" at bounding box center [327, 115] width 72 height 69
drag, startPoint x: 66, startPoint y: 44, endPoint x: 0, endPoint y: 32, distance: 66.6
click at [0, 32] on main "Purchase Orders PO ID 175842 PO ID PO Model PO Model   * PO Type PO Type   * St…" at bounding box center [221, 105] width 442 height 176
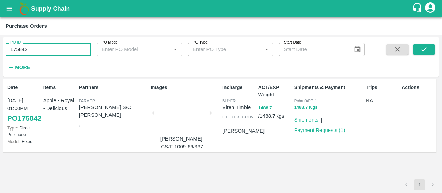
paste input "text"
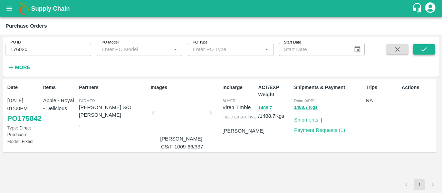
click at [426, 50] on icon "submit" at bounding box center [424, 50] width 8 height 8
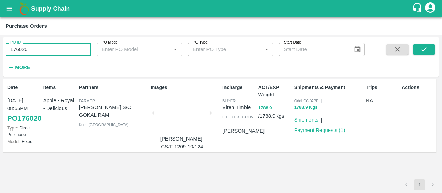
drag, startPoint x: 47, startPoint y: 53, endPoint x: 0, endPoint y: 55, distance: 47.3
click at [0, 55] on div "PO ID 176020 PO ID PO Model PO Model   * PO Type PO Type   * Start Date Start D…" at bounding box center [221, 114] width 442 height 158
paste input "text"
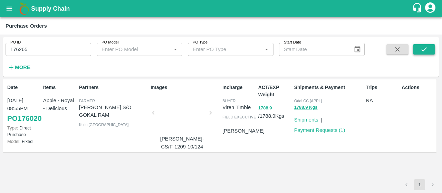
click at [417, 44] on button "submit" at bounding box center [424, 49] width 22 height 10
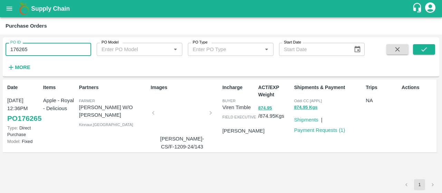
drag, startPoint x: 52, startPoint y: 45, endPoint x: 0, endPoint y: 42, distance: 52.6
click at [0, 42] on div "PO ID 176265 PO ID PO Model PO Model   * PO Type PO Type   * Start Date Start D…" at bounding box center [221, 114] width 442 height 158
paste input "text"
drag, startPoint x: 61, startPoint y: 46, endPoint x: 0, endPoint y: 47, distance: 61.4
click at [0, 47] on div "PO ID 176147 PO ID PO Model PO Model   * PO Type PO Type   * Start Date Start D…" at bounding box center [221, 114] width 442 height 158
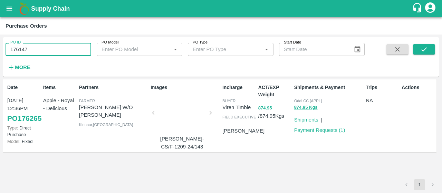
paste input "text"
click at [419, 52] on button "submit" at bounding box center [424, 49] width 22 height 10
drag, startPoint x: 66, startPoint y: 48, endPoint x: 0, endPoint y: 39, distance: 66.2
click at [0, 39] on div "PO ID 176147 PO ID PO Model PO Model   * PO Type PO Type   * Start Date Start D…" at bounding box center [221, 114] width 442 height 158
paste input "text"
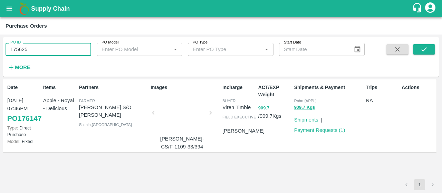
type input "175625"
click at [0, 13] on div "Supply Chain" at bounding box center [221, 8] width 442 height 17
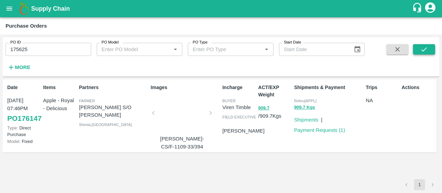
click at [425, 48] on icon "submit" at bounding box center [424, 50] width 8 height 8
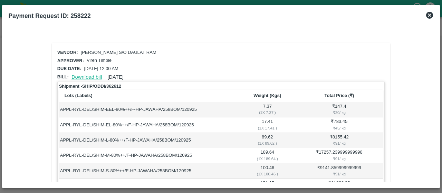
click at [94, 78] on link "Download bill" at bounding box center [86, 77] width 30 height 6
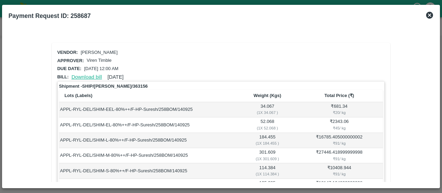
click at [81, 77] on link "Download bill" at bounding box center [86, 77] width 30 height 6
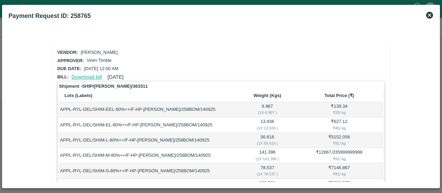
click at [76, 75] on link "Download bill" at bounding box center [86, 77] width 30 height 6
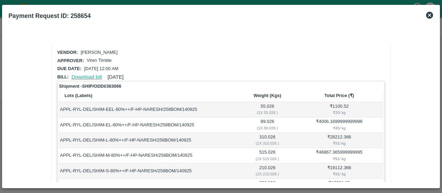
click at [88, 78] on link "Download bill" at bounding box center [86, 77] width 30 height 6
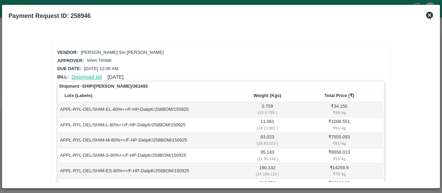
click at [90, 75] on link "Download bill" at bounding box center [86, 77] width 30 height 6
click at [85, 114] on td "APPL-RYL-DEL/SHIM-EEL-80%++/F-Digvij/258BOM/150925" at bounding box center [149, 109] width 181 height 15
click at [81, 76] on link "Download bill" at bounding box center [86, 77] width 30 height 6
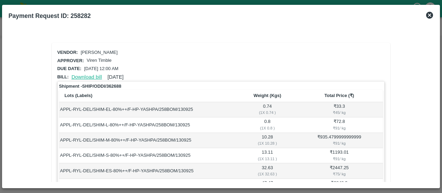
click at [95, 77] on link "Download bill" at bounding box center [86, 77] width 30 height 6
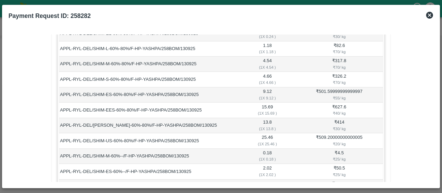
scroll to position [329, 0]
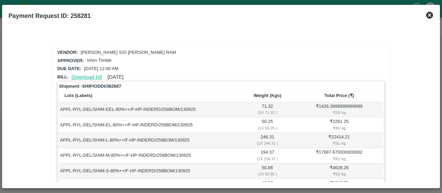
click at [97, 75] on link "Download bill" at bounding box center [86, 77] width 30 height 6
click at [92, 74] on link "Download bill" at bounding box center [86, 77] width 30 height 6
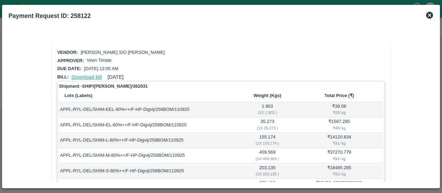
click at [94, 76] on link "Download bill" at bounding box center [86, 77] width 30 height 6
click at [92, 77] on link "Download bill" at bounding box center [86, 77] width 30 height 6
click at [84, 77] on link "Download bill" at bounding box center [86, 77] width 30 height 6
click at [88, 76] on link "Download bill" at bounding box center [86, 77] width 30 height 6
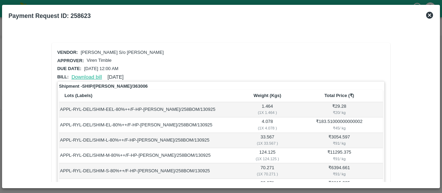
click at [91, 74] on link "Download bill" at bounding box center [86, 77] width 30 height 6
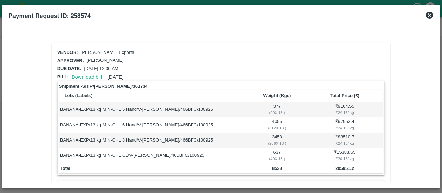
click at [96, 78] on link "Download bill" at bounding box center [86, 77] width 30 height 6
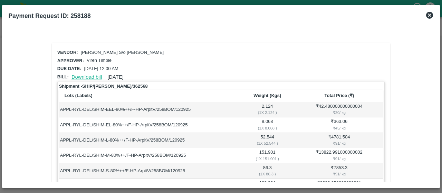
click at [89, 78] on link "Download bill" at bounding box center [86, 77] width 30 height 6
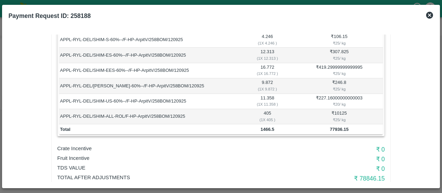
scroll to position [405, 0]
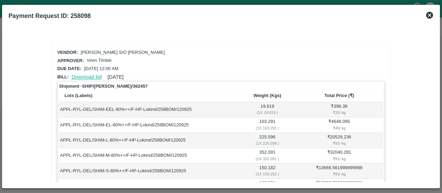
click at [91, 74] on link "Download bill" at bounding box center [86, 77] width 30 height 6
click at [95, 75] on link "Download bill" at bounding box center [86, 77] width 30 height 6
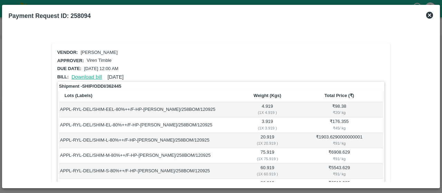
click at [91, 76] on link "Download bill" at bounding box center [86, 77] width 30 height 6
click at [97, 77] on link "Download bill" at bounding box center [86, 77] width 30 height 6
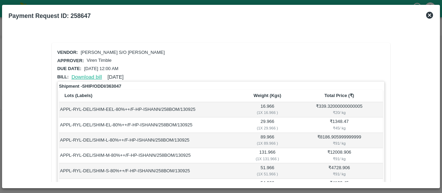
click at [90, 76] on link "Download bill" at bounding box center [86, 77] width 30 height 6
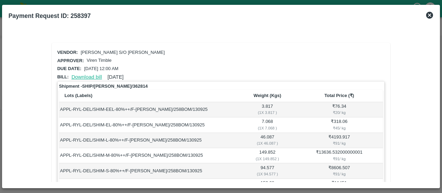
click at [88, 75] on link "Download bill" at bounding box center [86, 77] width 30 height 6
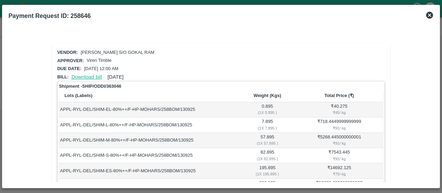
click at [82, 74] on link "Download bill" at bounding box center [86, 77] width 30 height 6
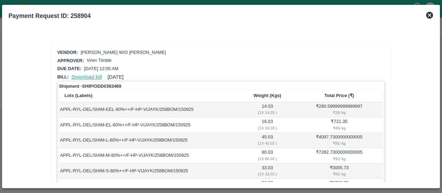
click at [93, 77] on link "Download bill" at bounding box center [86, 77] width 30 height 6
click at [80, 74] on link "Download bill" at bounding box center [86, 77] width 30 height 6
click at [92, 74] on link "Download bill" at bounding box center [86, 77] width 30 height 6
